Goal: Use online tool/utility

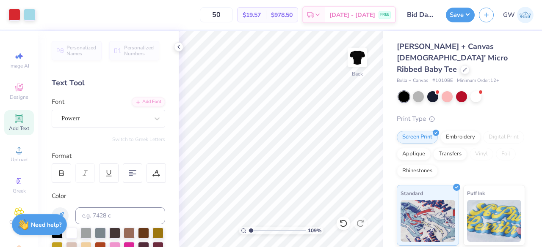
scroll to position [124, 0]
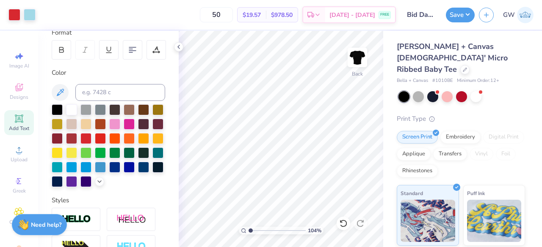
type input "1.04"
click at [250, 228] on input "range" at bounding box center [276, 231] width 57 height 8
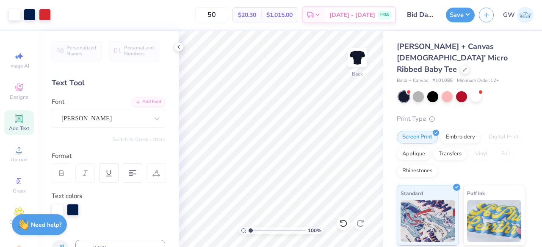
scroll to position [127, 0]
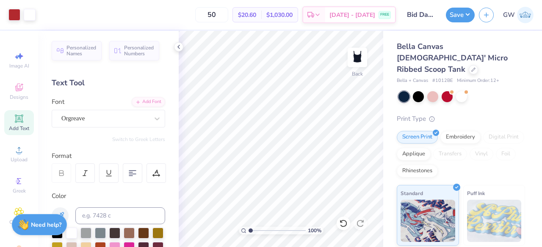
scroll to position [42, 0]
